Goal: Task Accomplishment & Management: Manage account settings

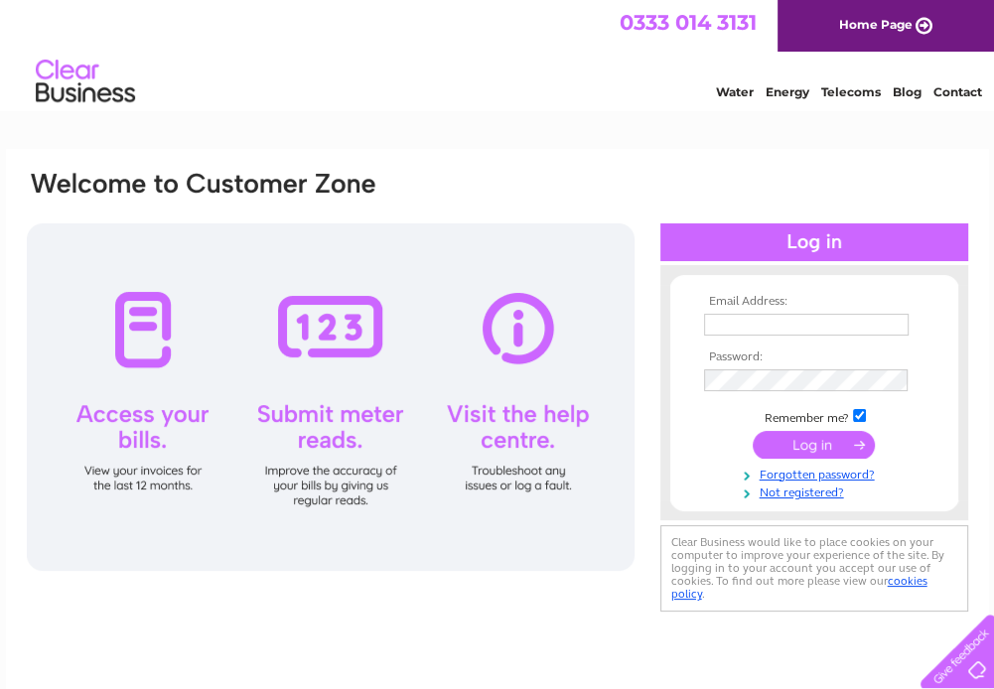
click at [773, 320] on input "text" at bounding box center [806, 325] width 205 height 22
type input "dyule@lawstyres.co.uk"
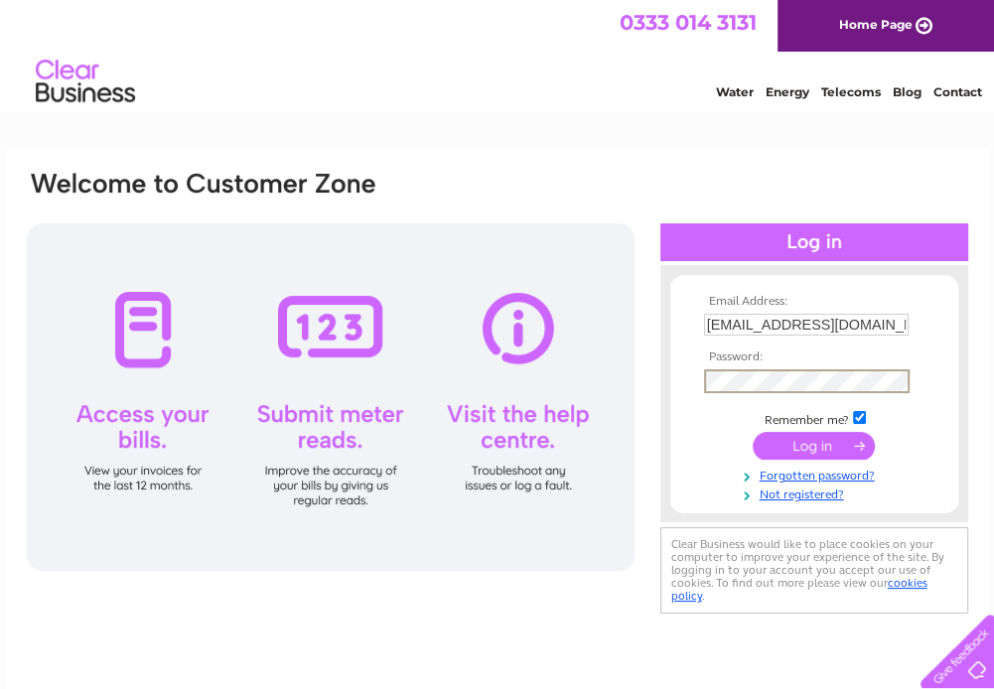
click at [753, 432] on input "submit" at bounding box center [814, 446] width 122 height 28
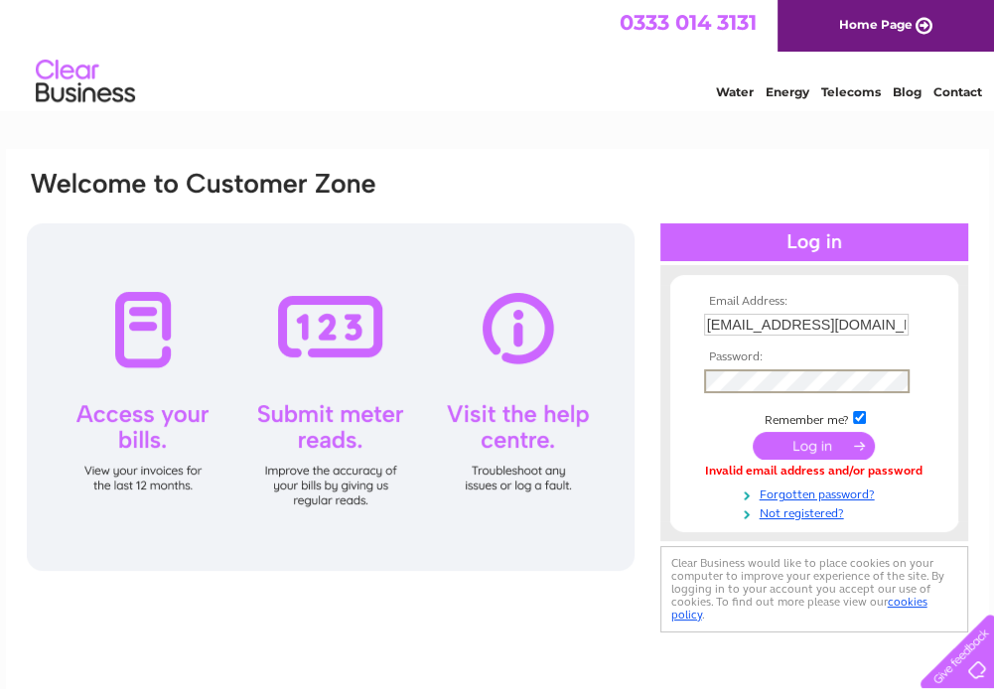
click at [753, 432] on input "submit" at bounding box center [814, 446] width 122 height 28
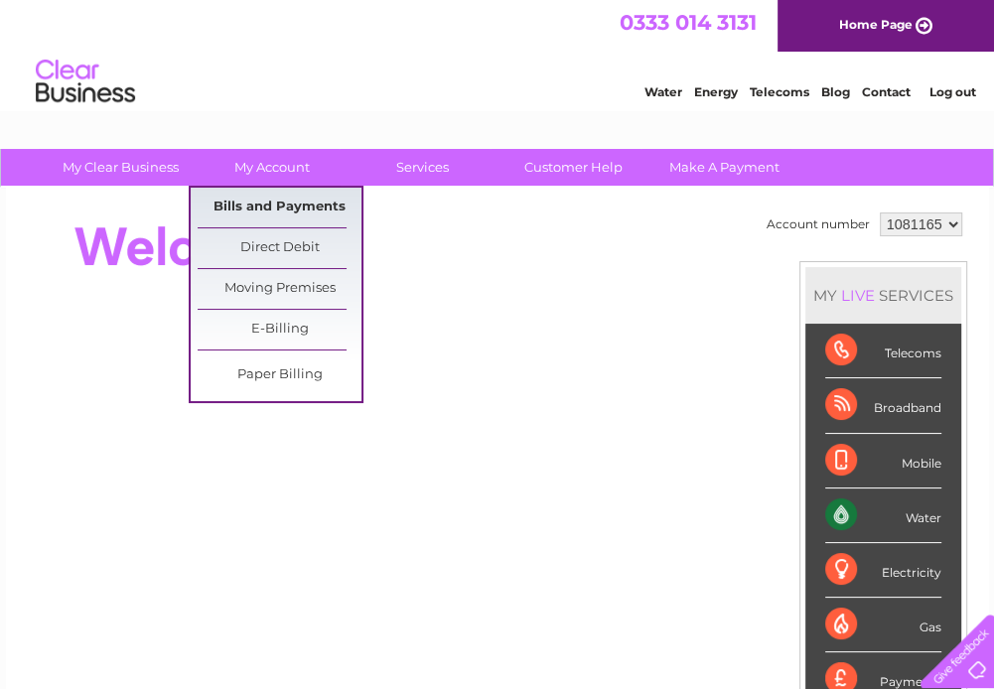
click at [302, 215] on link "Bills and Payments" at bounding box center [280, 208] width 164 height 40
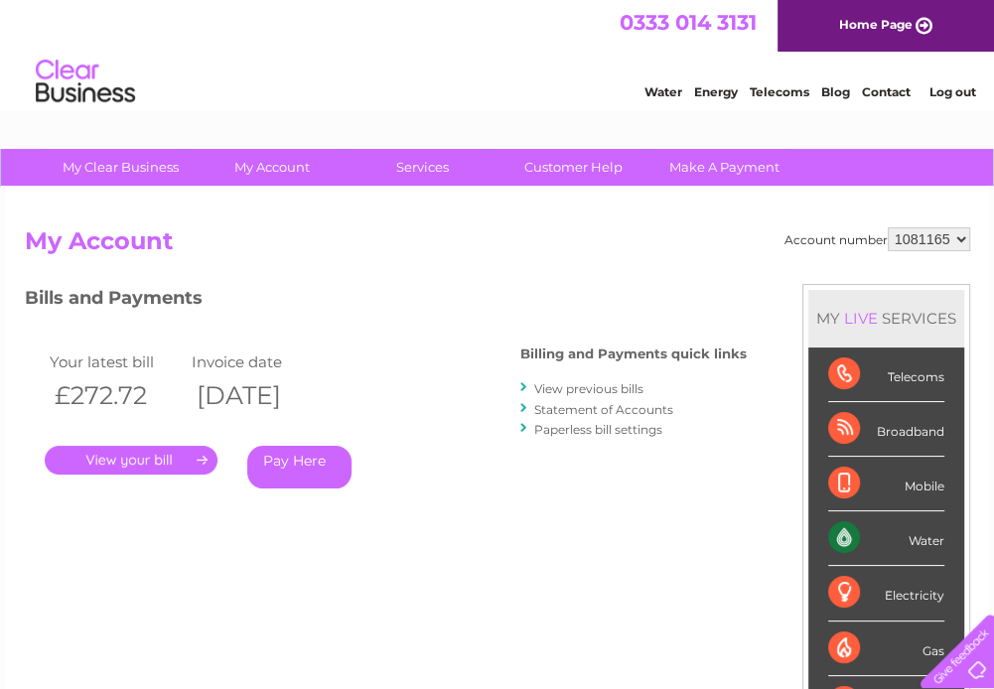
click at [172, 464] on link "." at bounding box center [131, 460] width 173 height 29
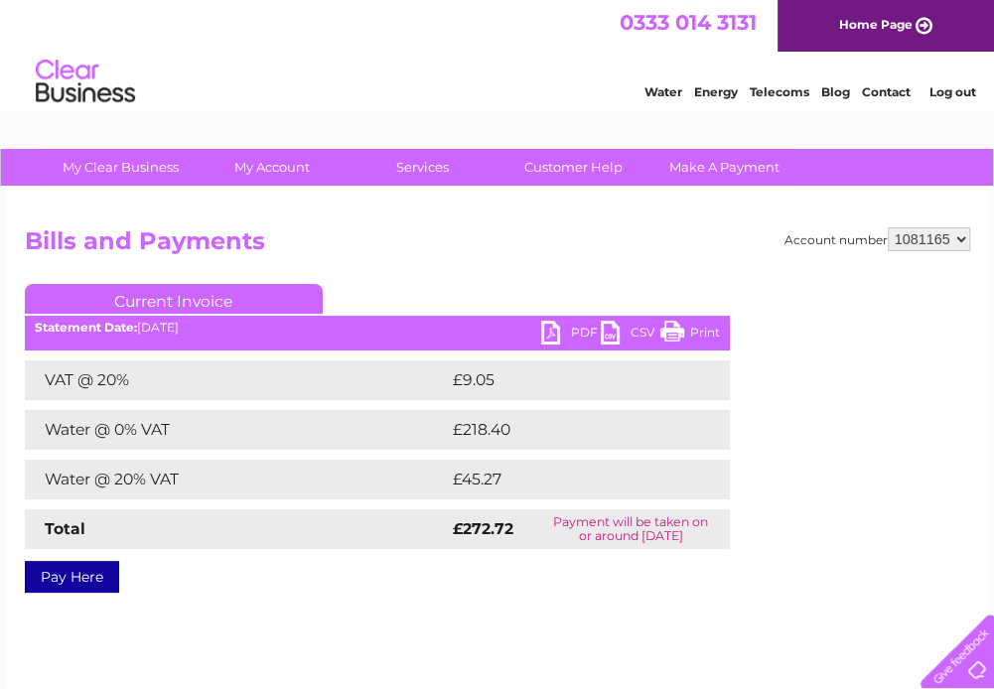
click at [558, 331] on link "PDF" at bounding box center [571, 335] width 60 height 29
click at [960, 98] on link "Log out" at bounding box center [952, 91] width 47 height 15
